Goal: Information Seeking & Learning: Learn about a topic

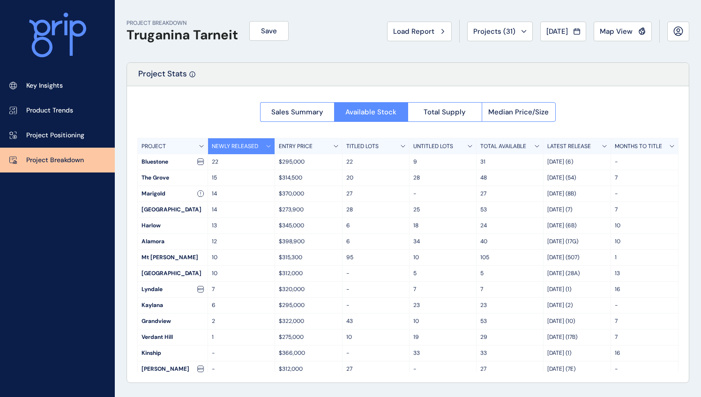
click at [72, 39] on icon at bounding box center [77, 38] width 16 height 35
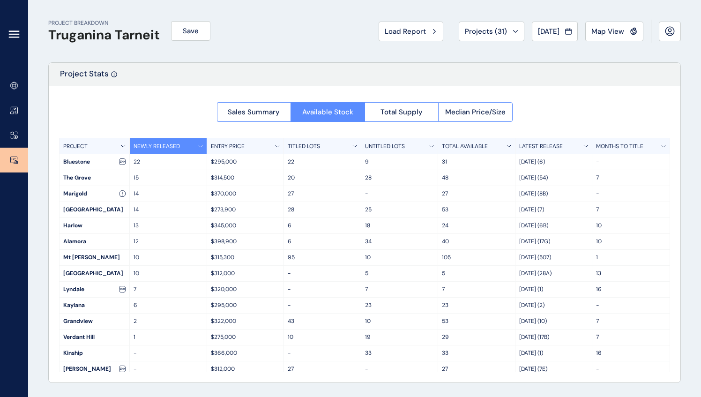
click at [17, 32] on icon at bounding box center [13, 34] width 11 height 11
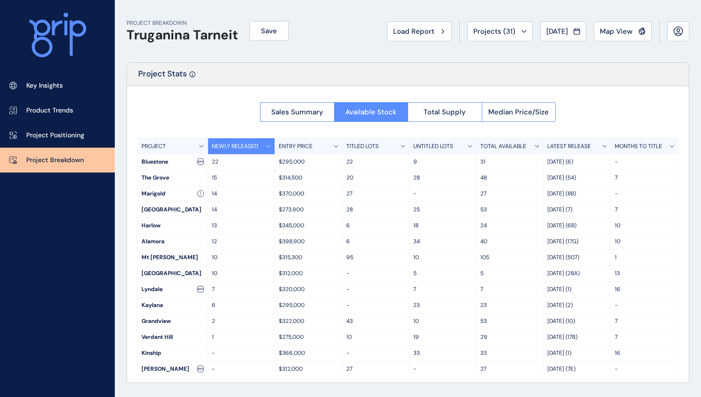
click at [47, 30] on icon at bounding box center [40, 38] width 23 height 37
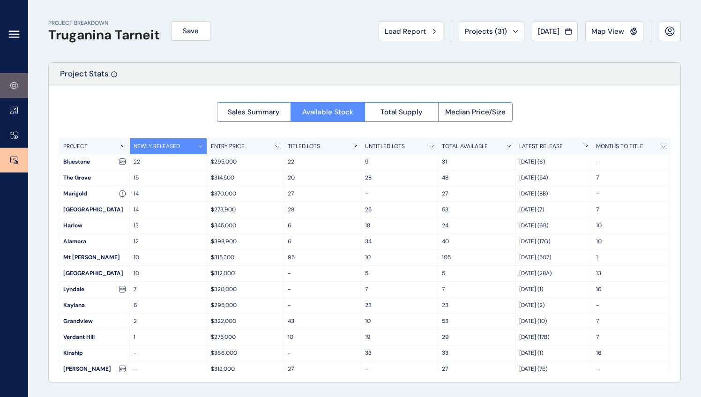
click at [16, 82] on icon at bounding box center [13, 86] width 7 height 8
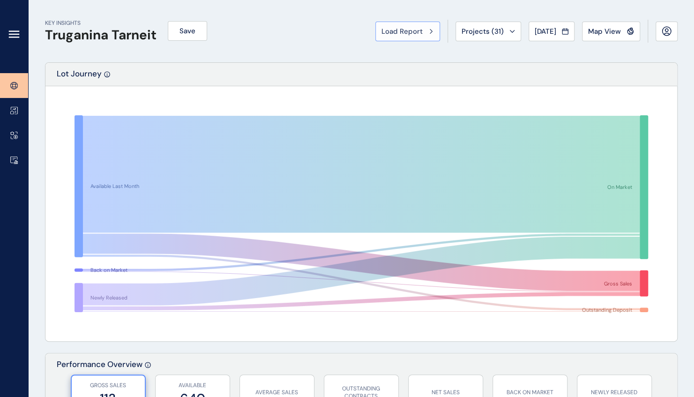
click at [424, 37] on button "Load Report" at bounding box center [407, 32] width 65 height 20
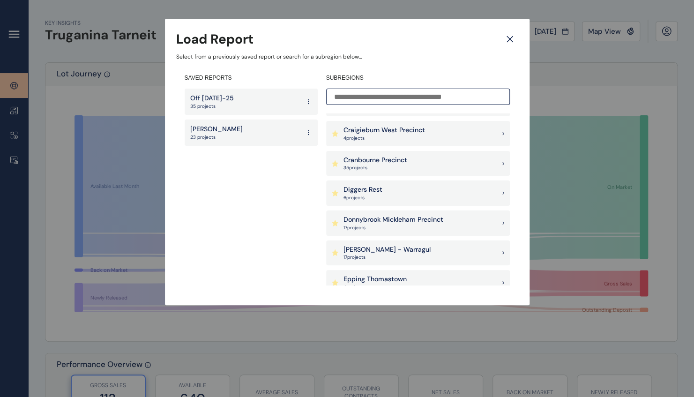
scroll to position [281, 0]
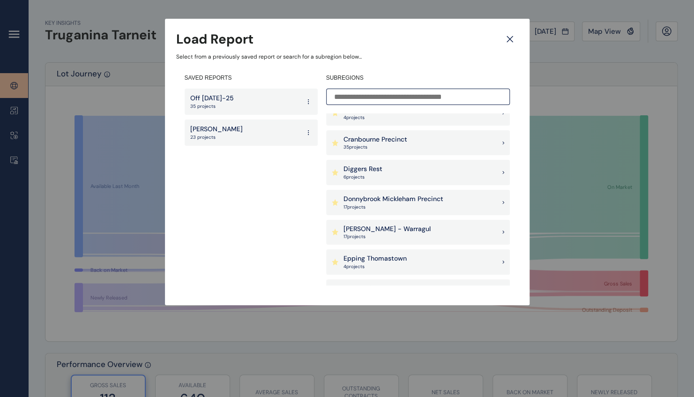
click at [383, 201] on p "Donnybrook Mickleham Precinct" at bounding box center [394, 199] width 100 height 9
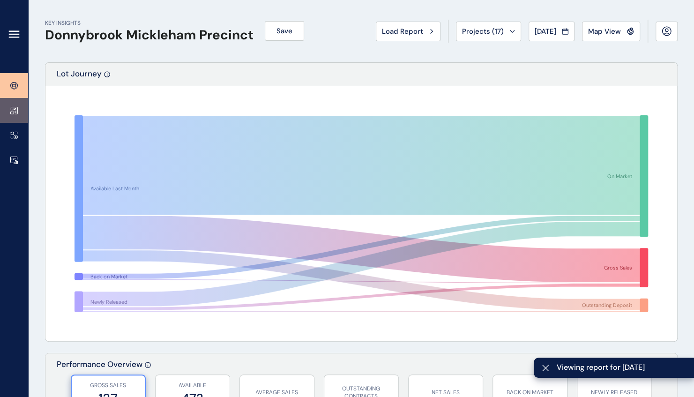
click at [15, 114] on icon at bounding box center [14, 110] width 7 height 7
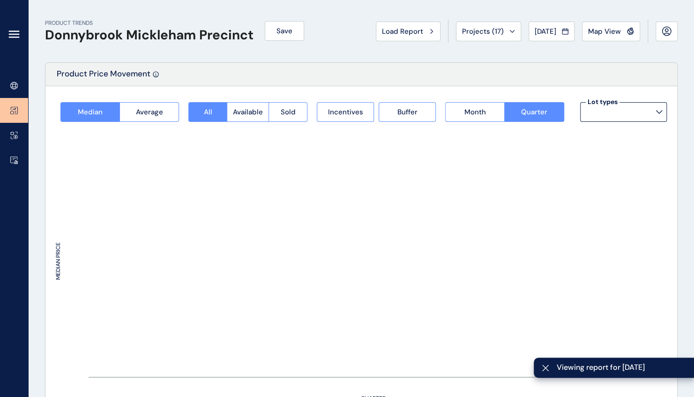
type input "**********"
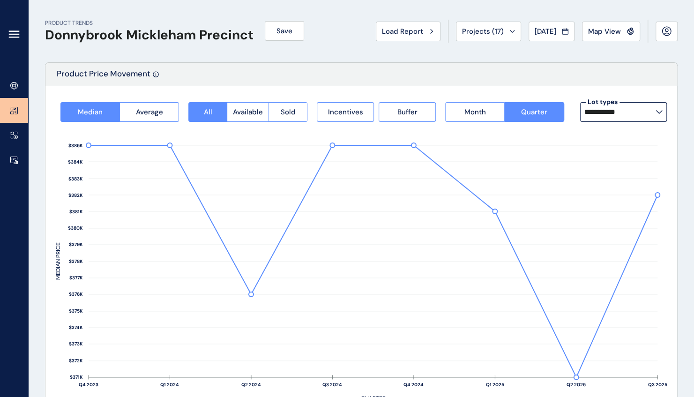
click at [659, 113] on icon at bounding box center [659, 112] width 6 height 3
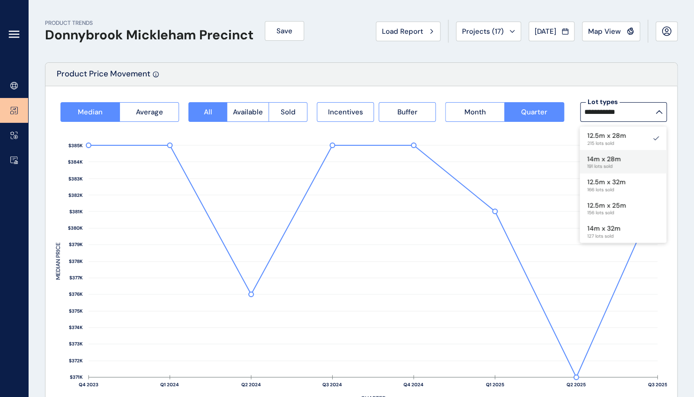
click at [616, 160] on p "14m x 28m" at bounding box center [604, 159] width 34 height 9
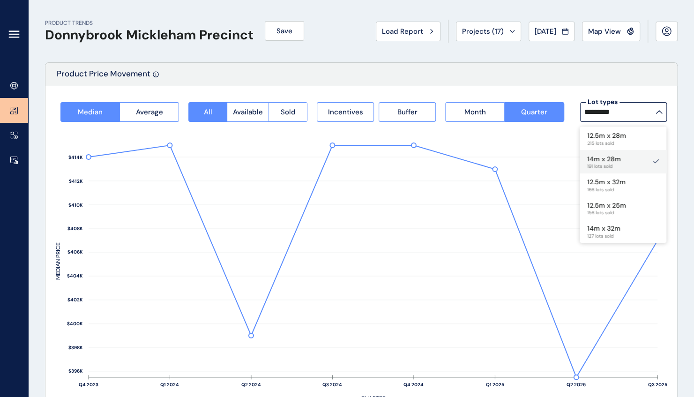
click at [594, 158] on p "14m x 28m" at bounding box center [604, 159] width 34 height 9
click at [601, 184] on p "12.5m x 32m" at bounding box center [606, 182] width 38 height 9
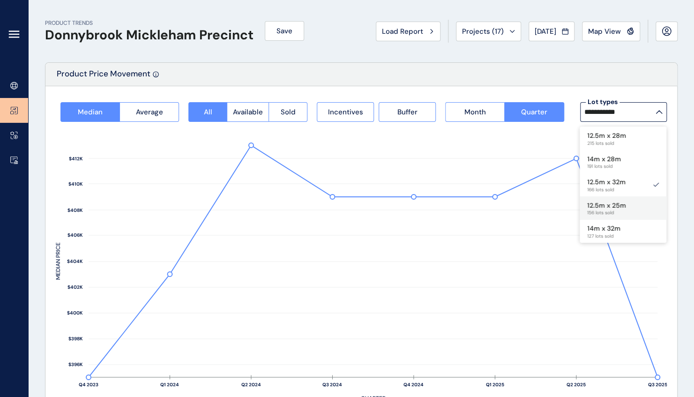
click at [604, 208] on p "12.5m x 25m" at bounding box center [606, 205] width 39 height 9
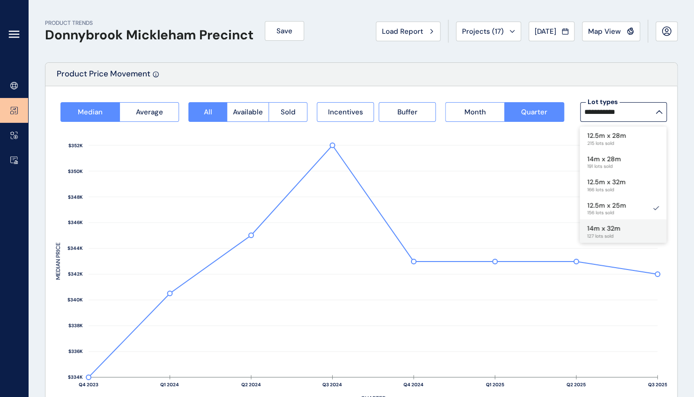
click at [631, 224] on div "14m x 32m 127 lots sold" at bounding box center [623, 230] width 87 height 23
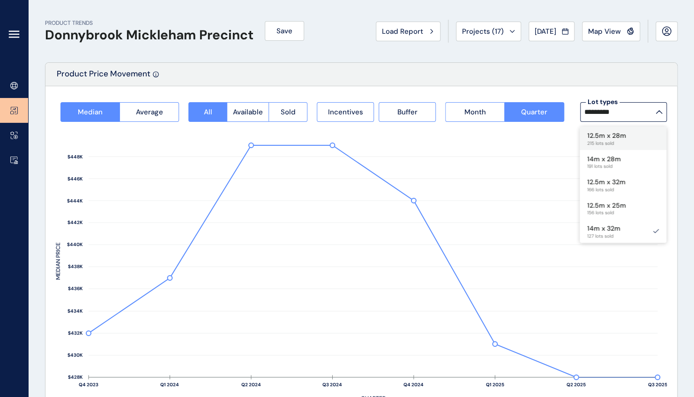
click at [614, 135] on p "12.5m x 28m" at bounding box center [606, 135] width 39 height 9
type input "**********"
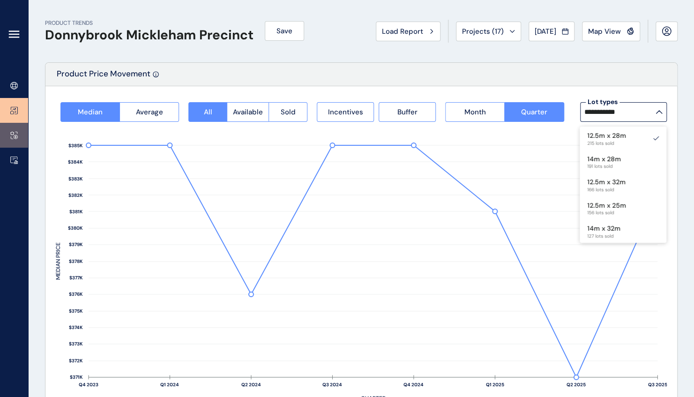
click at [17, 129] on link at bounding box center [14, 135] width 28 height 25
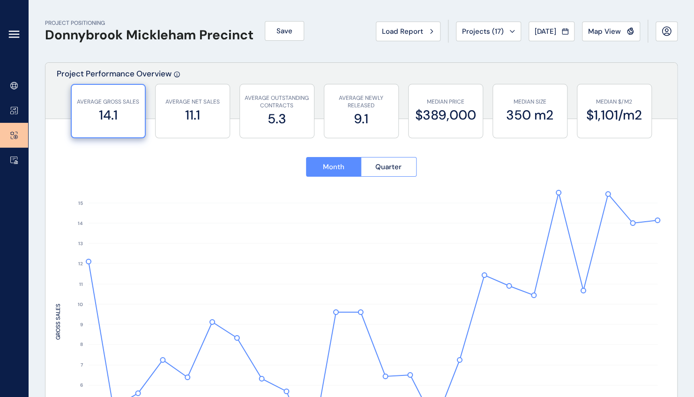
type input "**********"
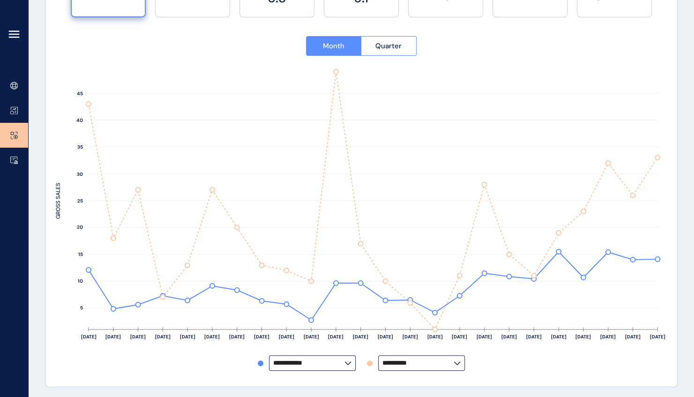
scroll to position [187, 0]
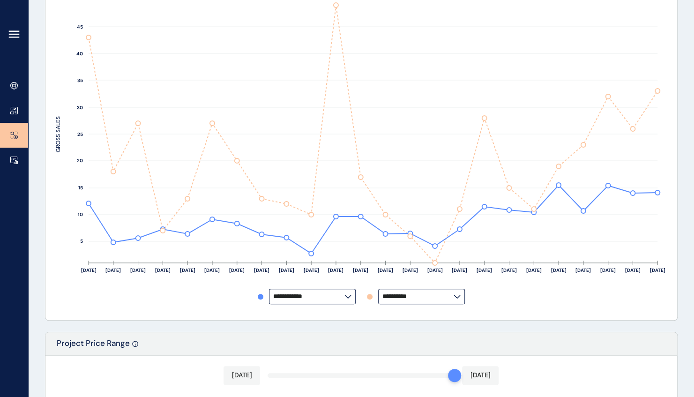
click at [458, 302] on label "**********" at bounding box center [421, 296] width 87 height 15
click at [437, 255] on div "Botanical" at bounding box center [420, 257] width 85 height 18
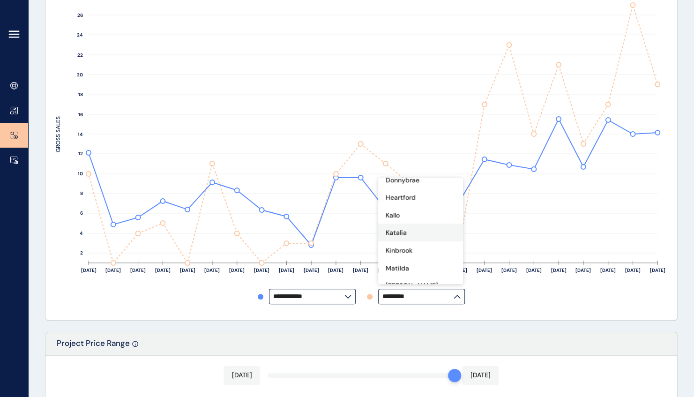
scroll to position [141, 0]
click at [415, 274] on div "Olivine" at bounding box center [420, 276] width 85 height 18
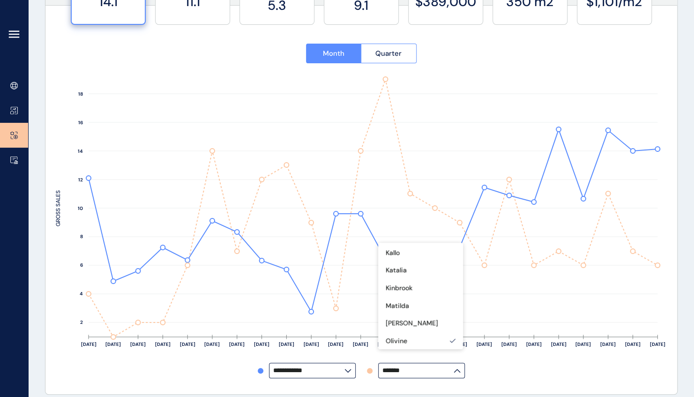
scroll to position [160, 0]
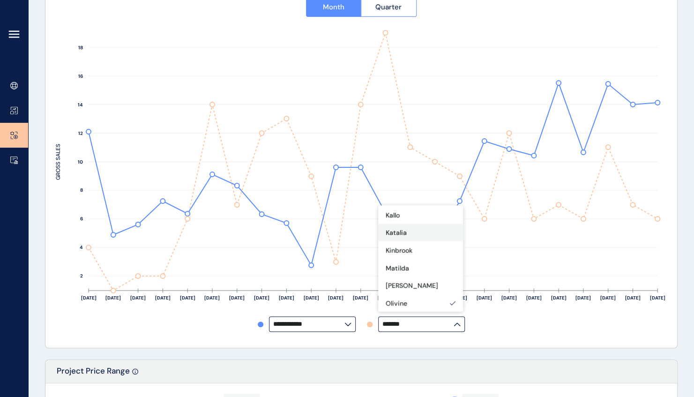
click at [414, 233] on div "Katalia" at bounding box center [420, 233] width 85 height 18
type input "*******"
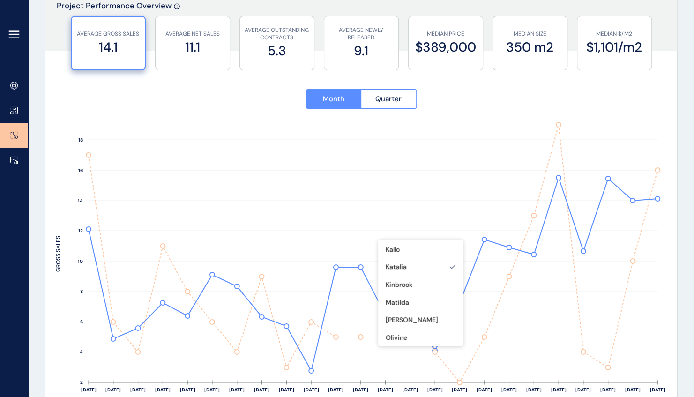
scroll to position [19, 0]
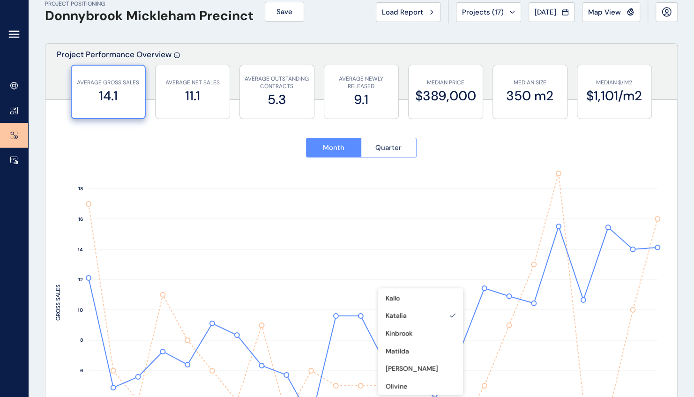
click at [387, 141] on button "Quarter" at bounding box center [389, 148] width 56 height 20
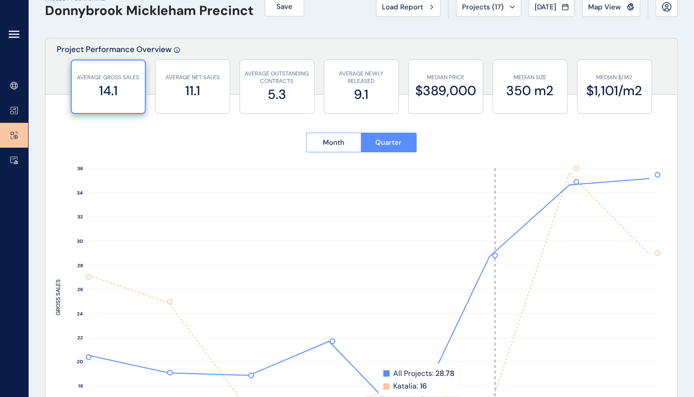
scroll to position [0, 0]
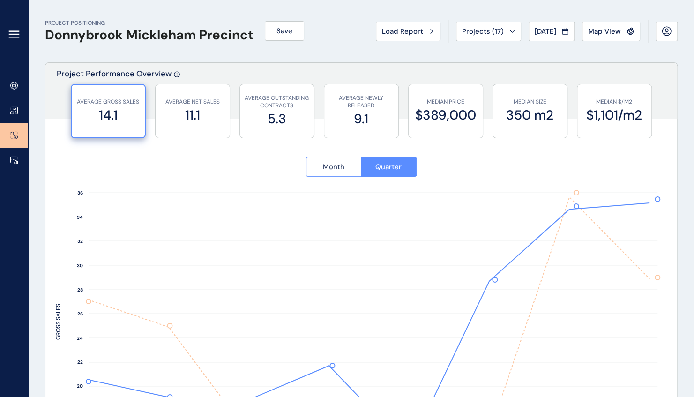
click at [344, 170] on span "Month" at bounding box center [334, 166] width 22 height 9
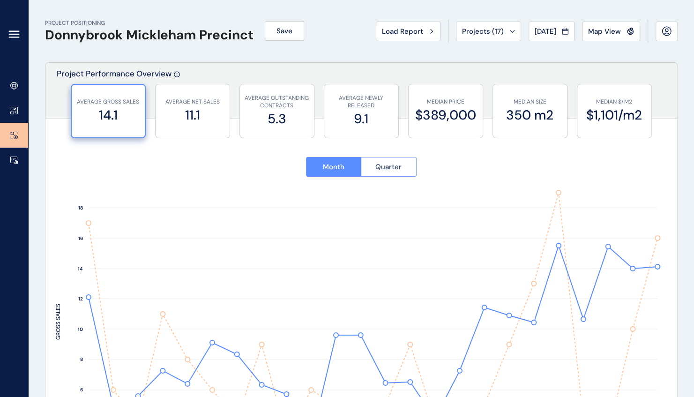
click at [404, 165] on button "Quarter" at bounding box center [389, 167] width 56 height 20
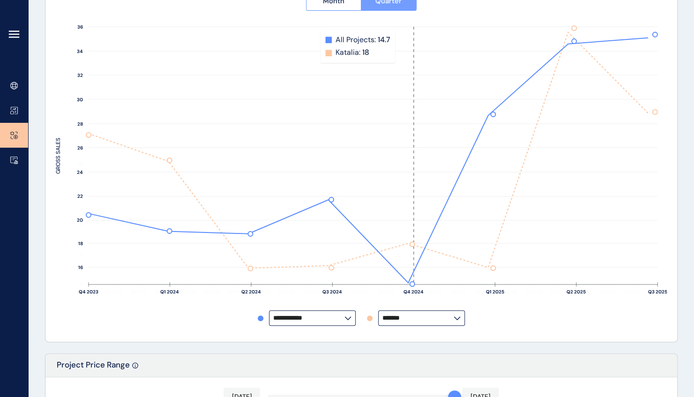
scroll to position [187, 0]
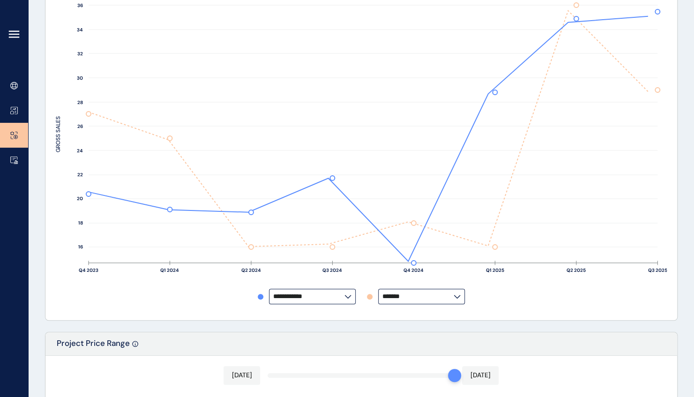
click at [458, 298] on label "*******" at bounding box center [421, 296] width 87 height 15
click at [433, 228] on div "Cloverton" at bounding box center [420, 228] width 85 height 18
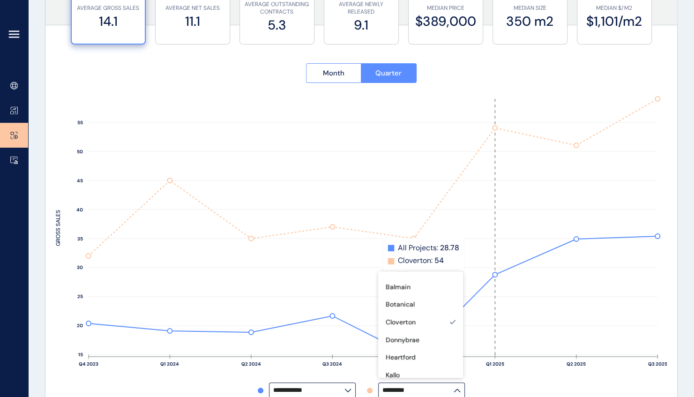
scroll to position [94, 0]
click at [402, 337] on p "Donnybrae" at bounding box center [403, 340] width 34 height 9
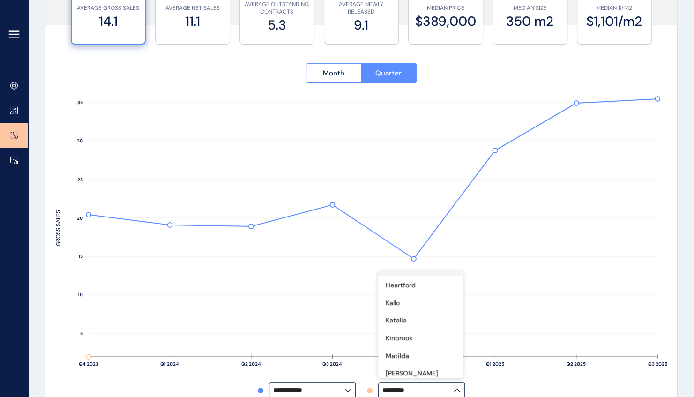
scroll to position [141, 0]
click at [394, 372] on p "Olivine" at bounding box center [397, 369] width 22 height 9
type input "*******"
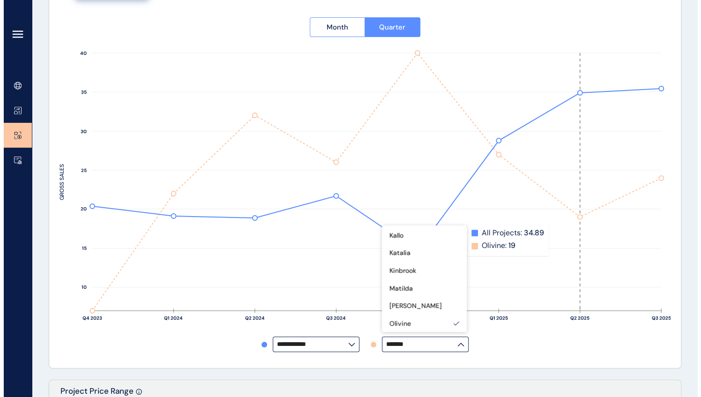
scroll to position [0, 0]
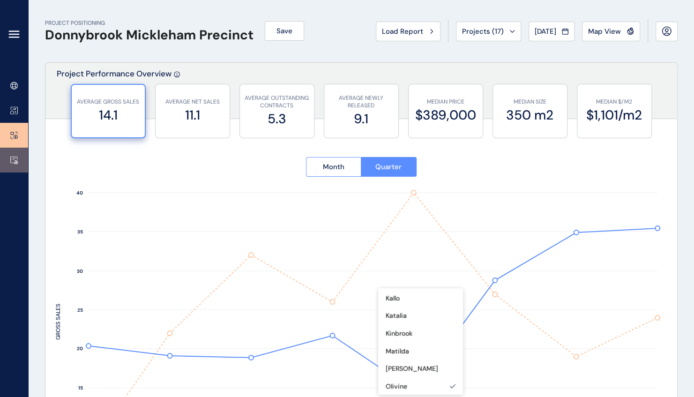
click at [13, 164] on link at bounding box center [14, 160] width 28 height 25
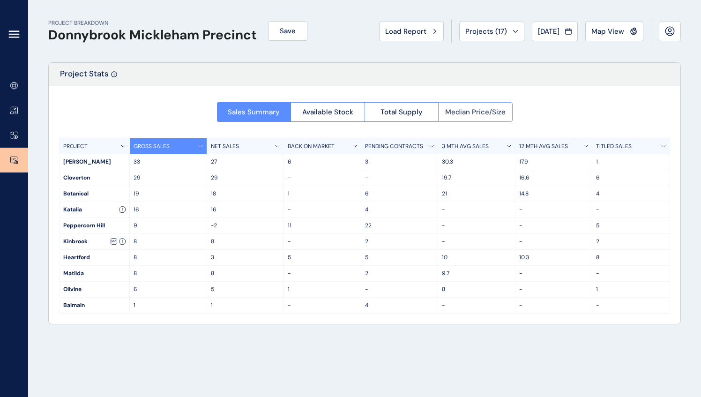
click at [458, 108] on span "Median Price/Size" at bounding box center [475, 111] width 60 height 9
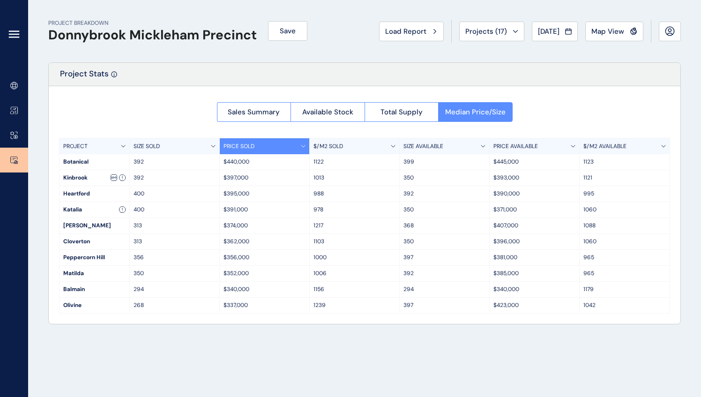
click at [212, 150] on div "SIZE SOLD" at bounding box center [175, 146] width 90 height 16
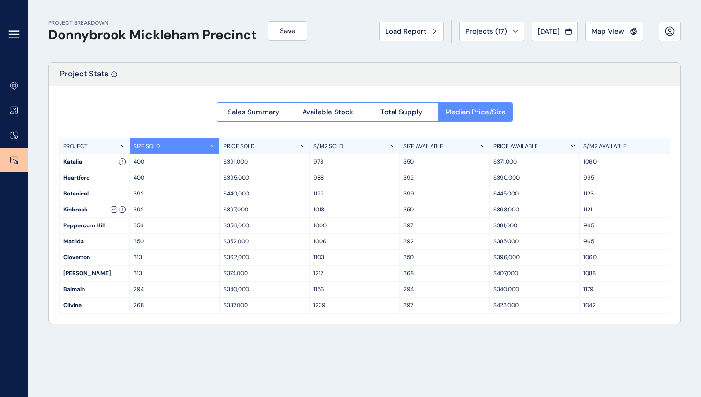
click at [212, 148] on div "SIZE SOLD" at bounding box center [175, 146] width 90 height 16
